Goal: Task Accomplishment & Management: Manage account settings

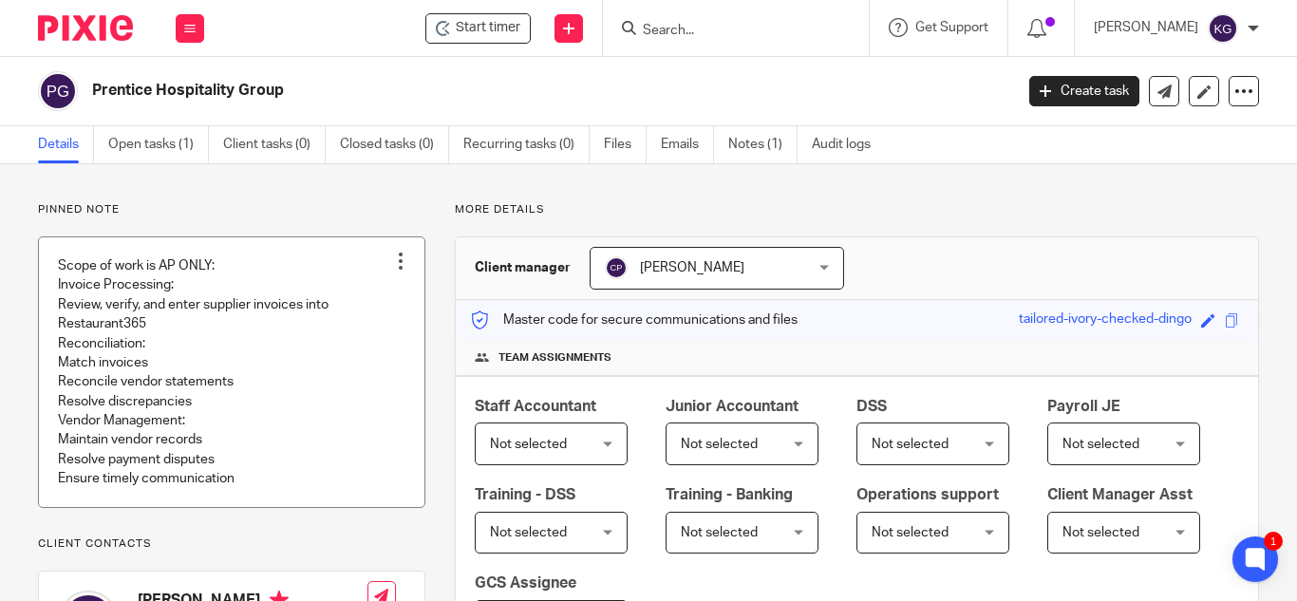
click at [237, 322] on link at bounding box center [231, 372] width 385 height 270
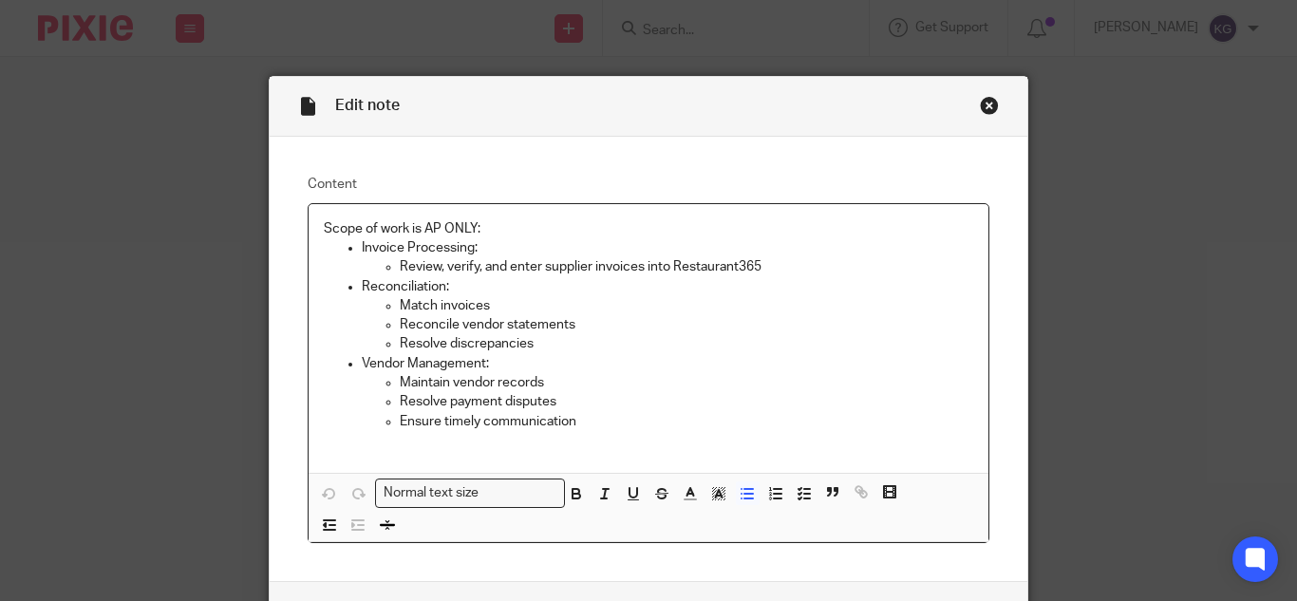
click at [494, 248] on p "Invoice Processing:" at bounding box center [667, 247] width 611 height 19
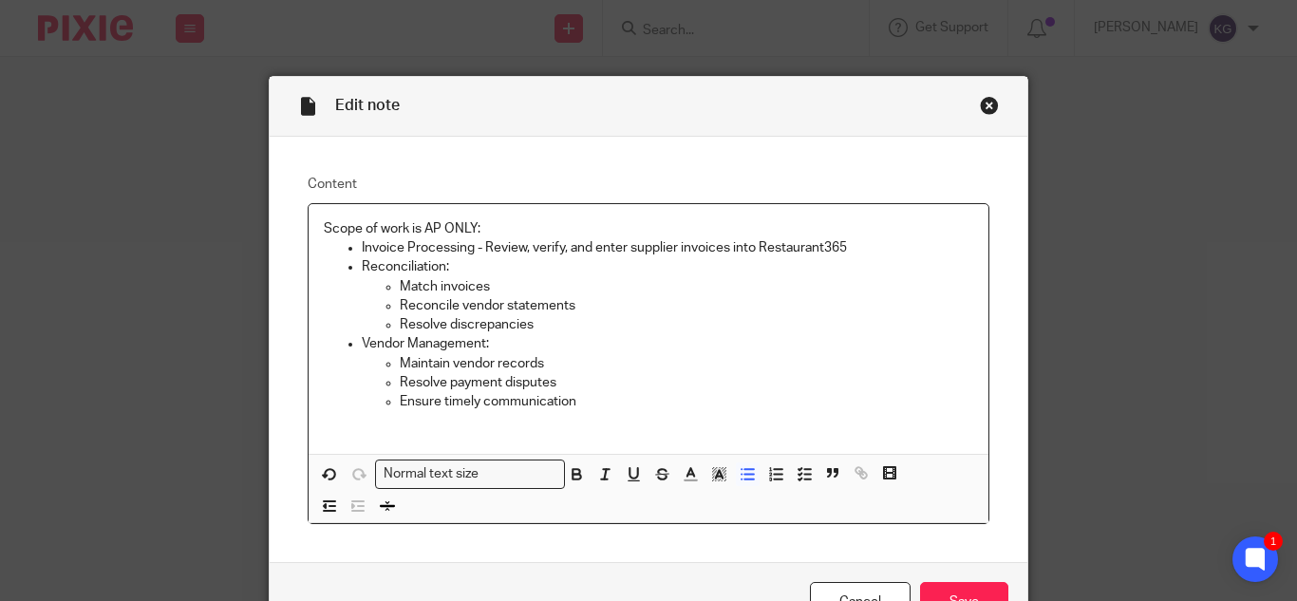
click at [454, 268] on p "Reconciliation:" at bounding box center [667, 266] width 611 height 19
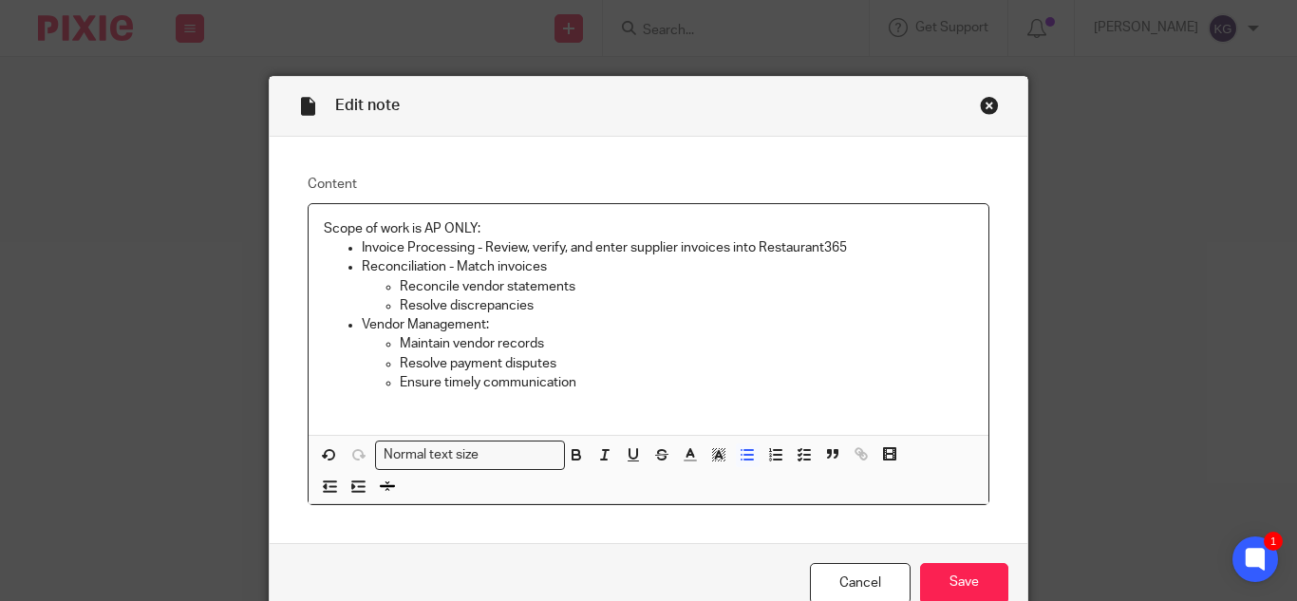
click at [560, 261] on p "Reconciliation - Match invoices" at bounding box center [667, 266] width 611 height 19
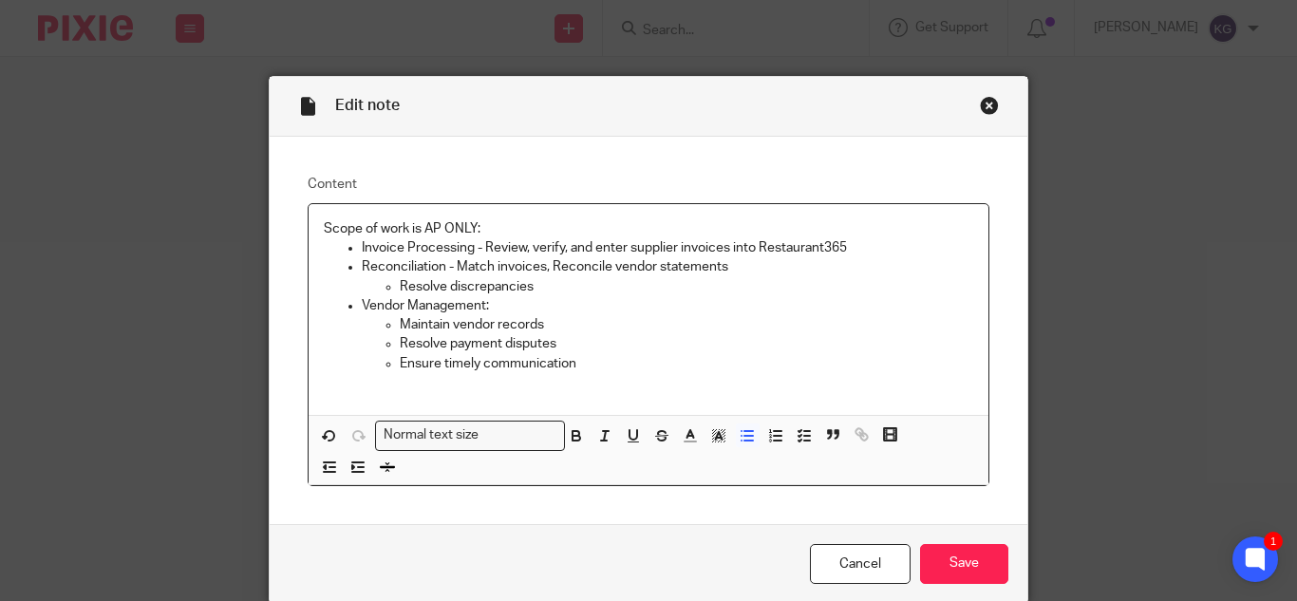
drag, startPoint x: 759, startPoint y: 267, endPoint x: 749, endPoint y: 254, distance: 15.6
click at [759, 266] on p "Reconciliation - Match invoices, Reconcile vendor statements" at bounding box center [667, 266] width 611 height 19
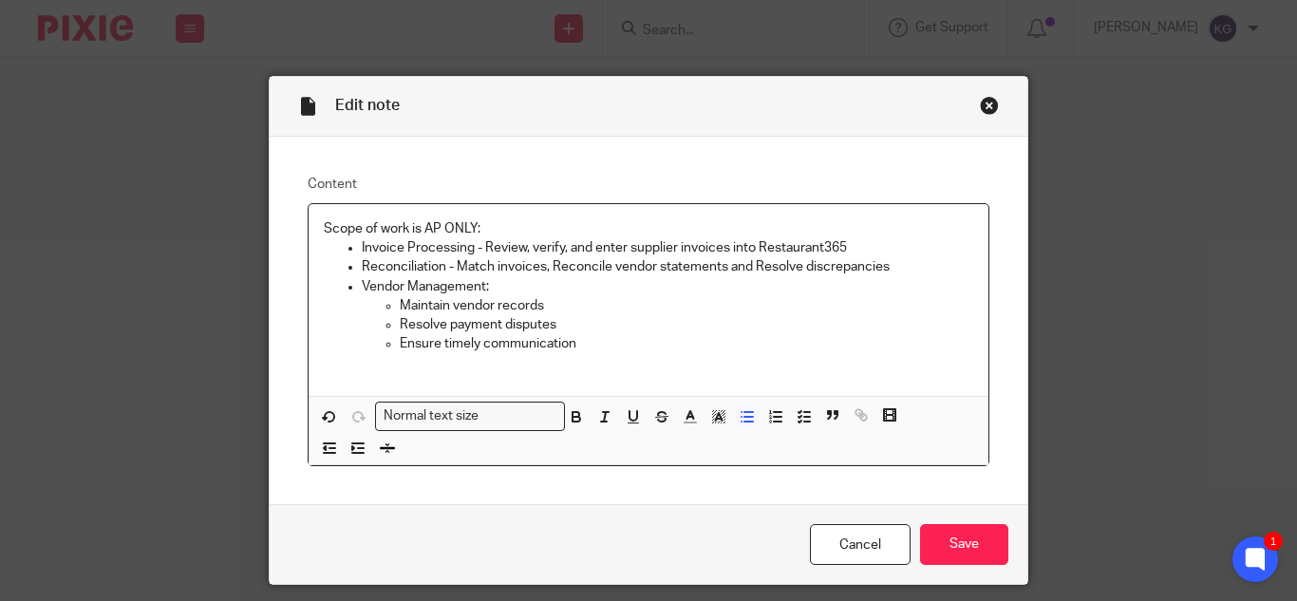
click at [540, 281] on p "Vendor Management:" at bounding box center [667, 286] width 611 height 19
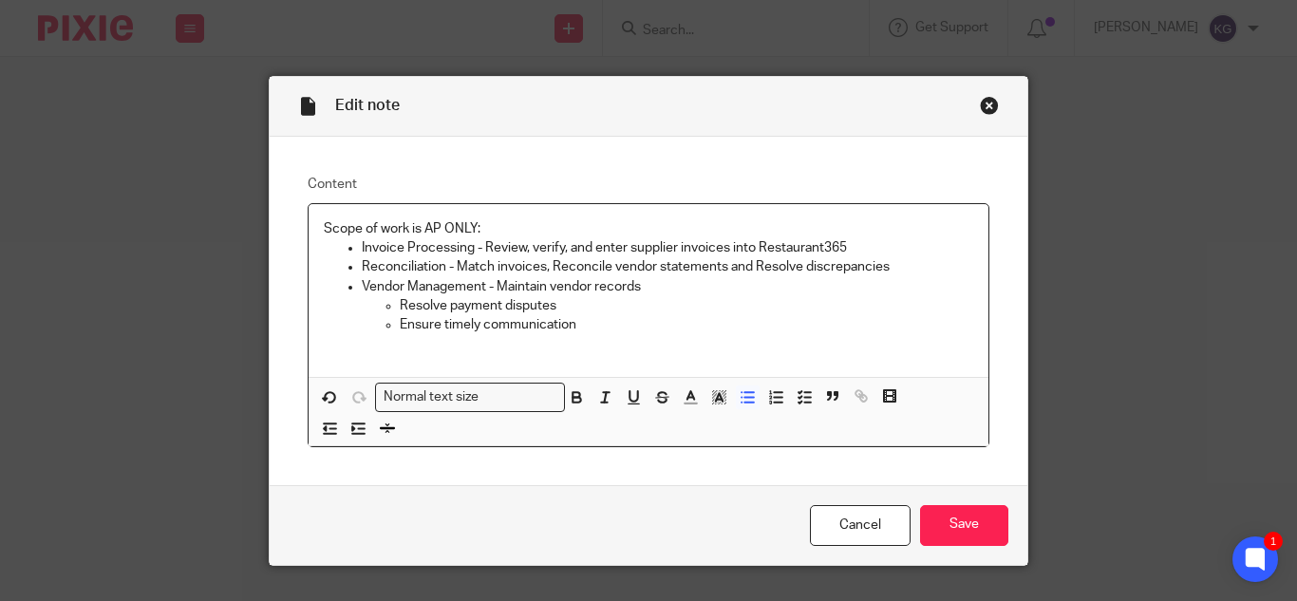
click at [684, 278] on p "Vendor Management - Maintain vendor records" at bounding box center [667, 286] width 611 height 19
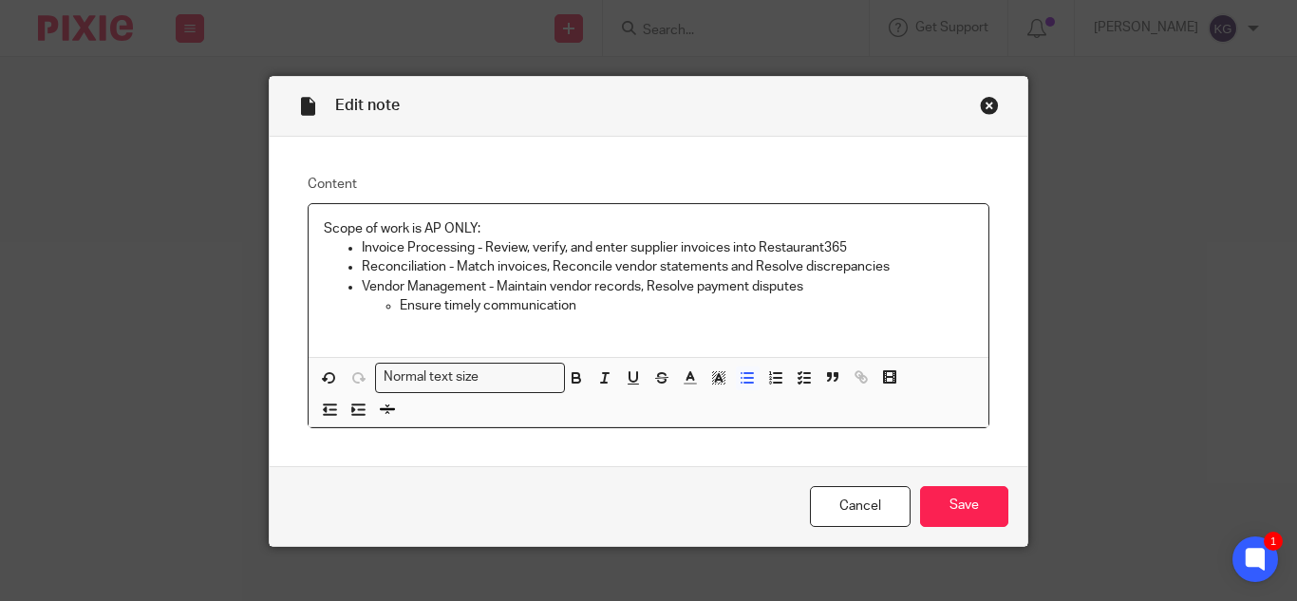
click at [805, 291] on p "Vendor Management - Maintain vendor records, Resolve payment disputes" at bounding box center [667, 286] width 611 height 19
click at [952, 515] on input "Save" at bounding box center [964, 506] width 88 height 41
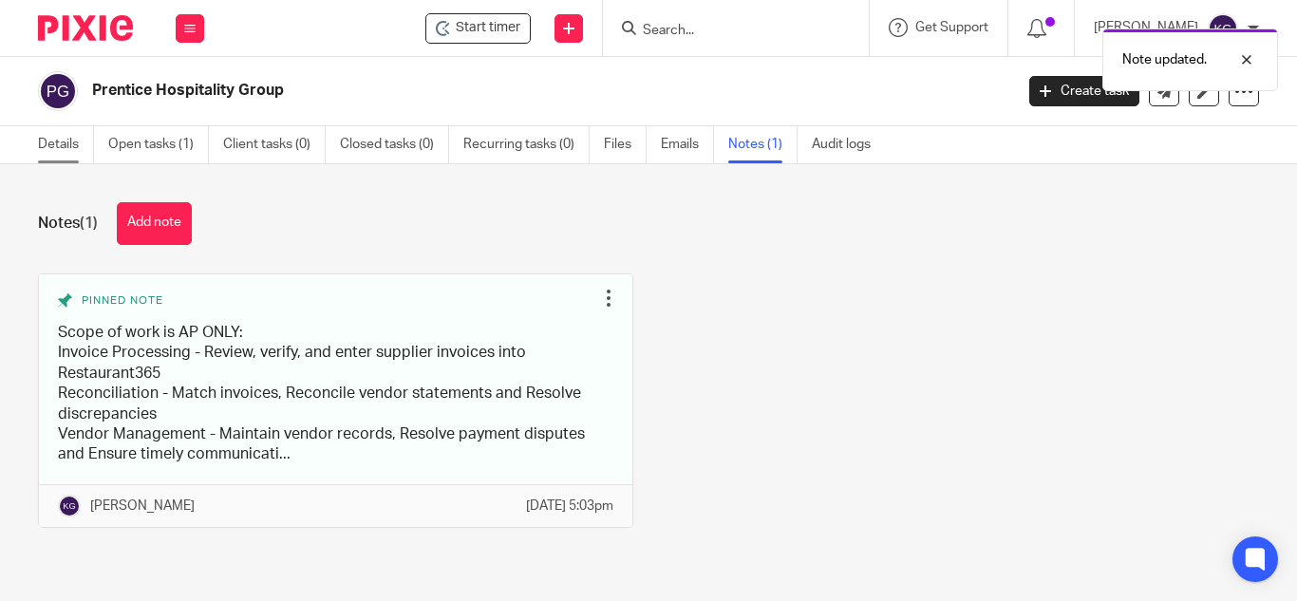
click at [70, 139] on link "Details" at bounding box center [66, 144] width 56 height 37
